Goal: Task Accomplishment & Management: Manage account settings

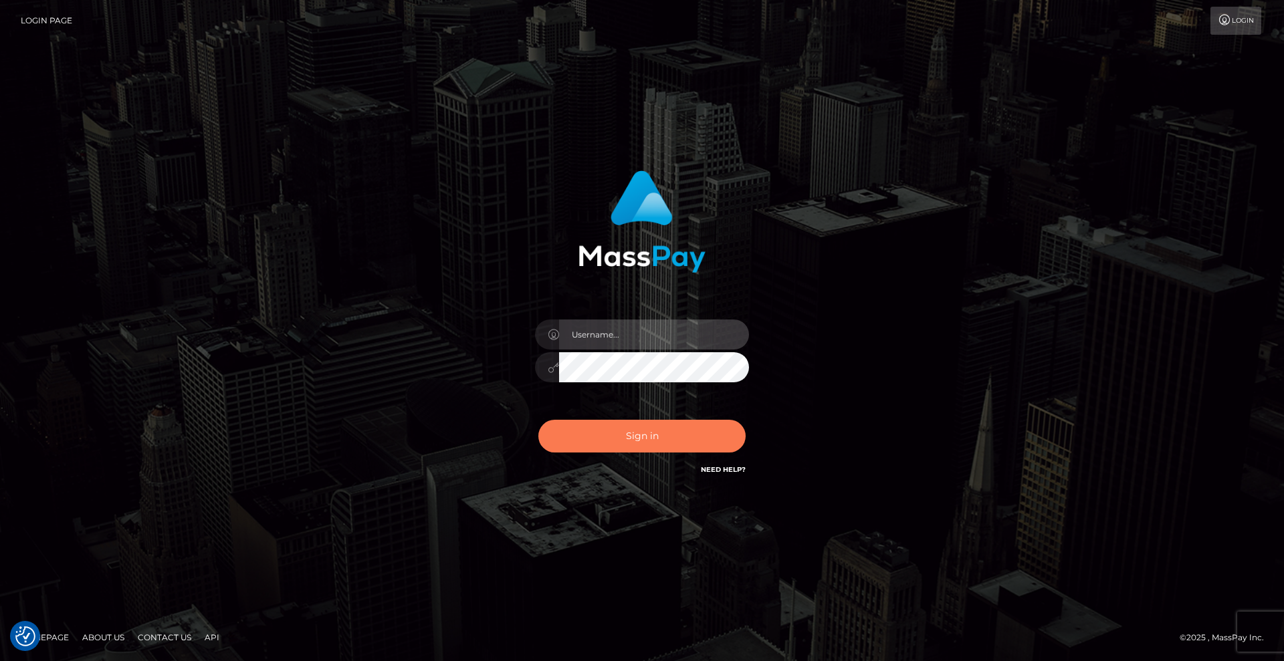
type input "Lady"
click at [655, 433] on button "Sign in" at bounding box center [641, 436] width 207 height 33
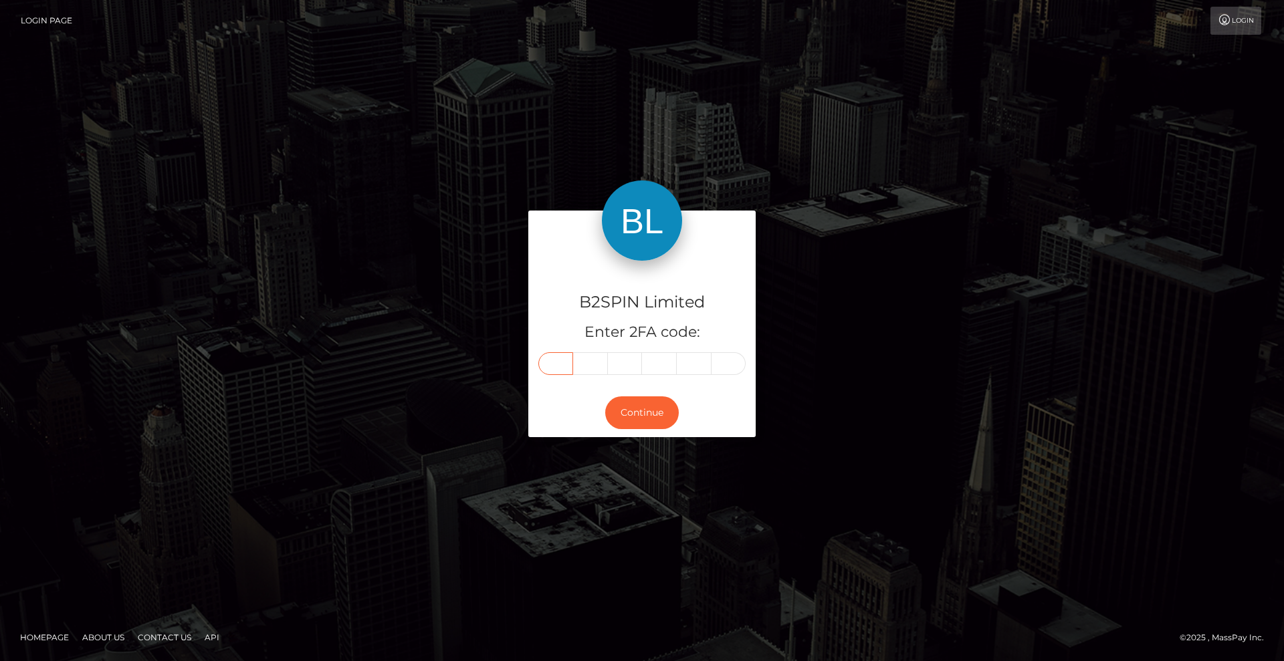
click at [553, 364] on input "text" at bounding box center [555, 363] width 35 height 23
type input "1"
type input "5"
type input "1"
type input "3"
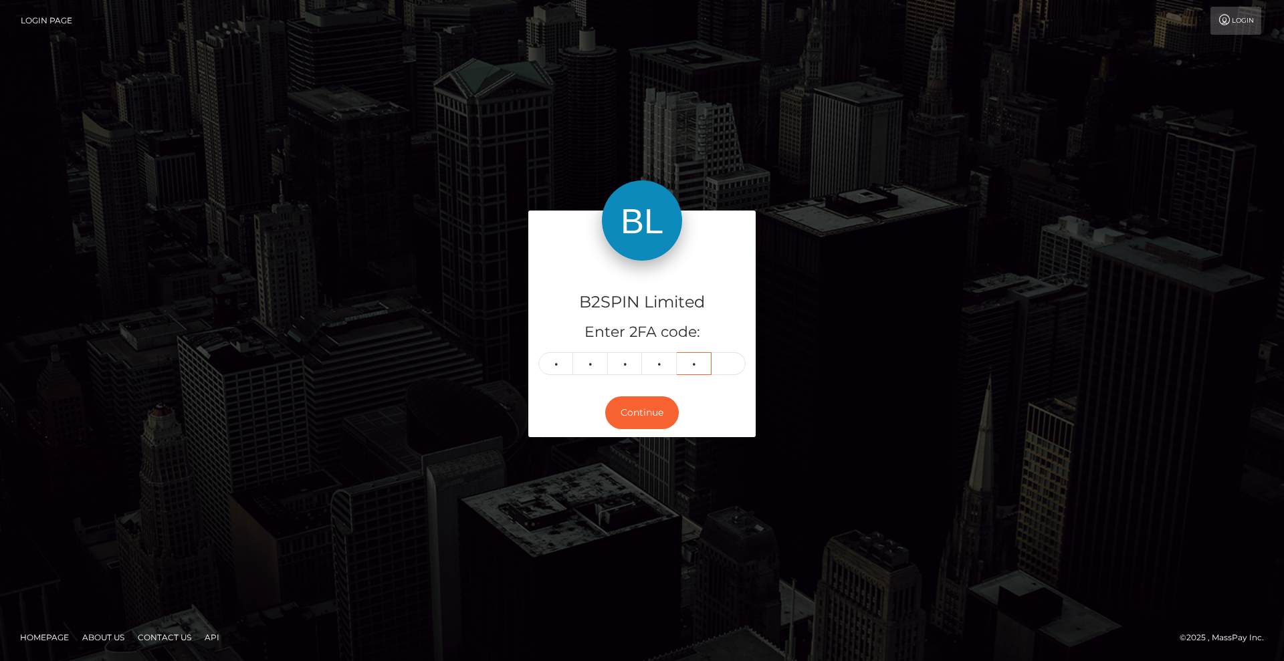
type input "4"
type input "3"
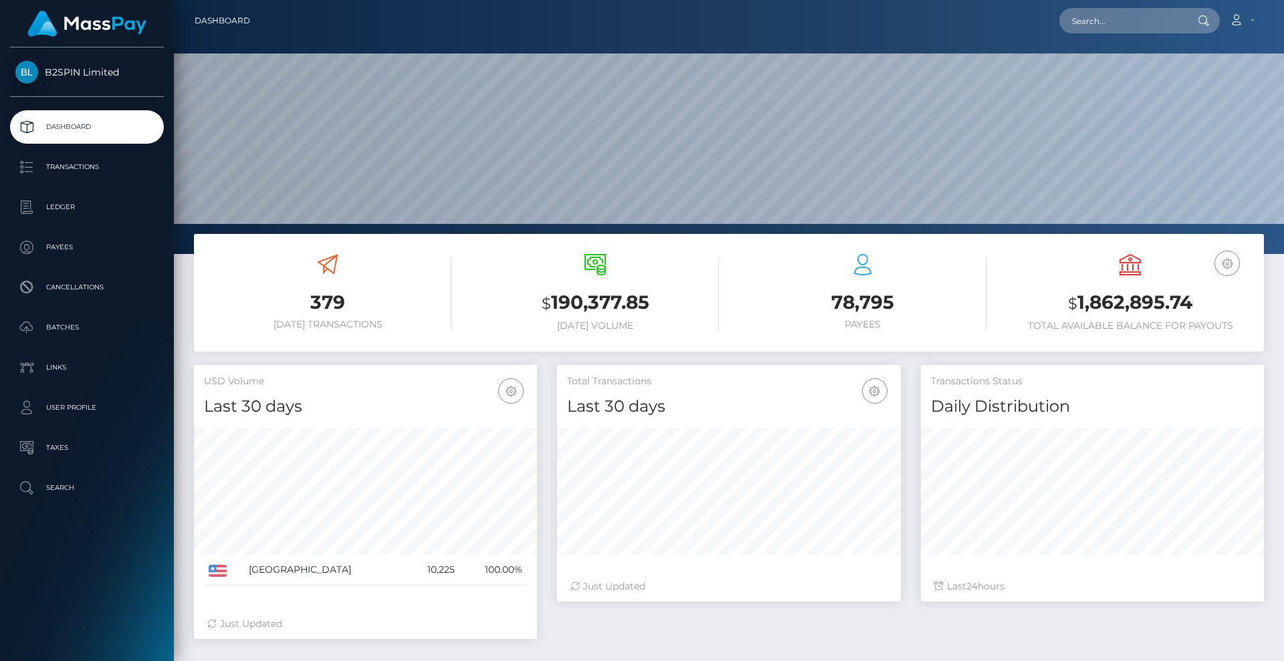
scroll to position [237, 344]
drag, startPoint x: 1202, startPoint y: 300, endPoint x: 1064, endPoint y: 303, distance: 138.4
click at [1064, 303] on h3 "$ 1,862,895.74" at bounding box center [1129, 302] width 247 height 27
copy h3 "$ 1,862,895.74"
